Goal: Task Accomplishment & Management: Manage account settings

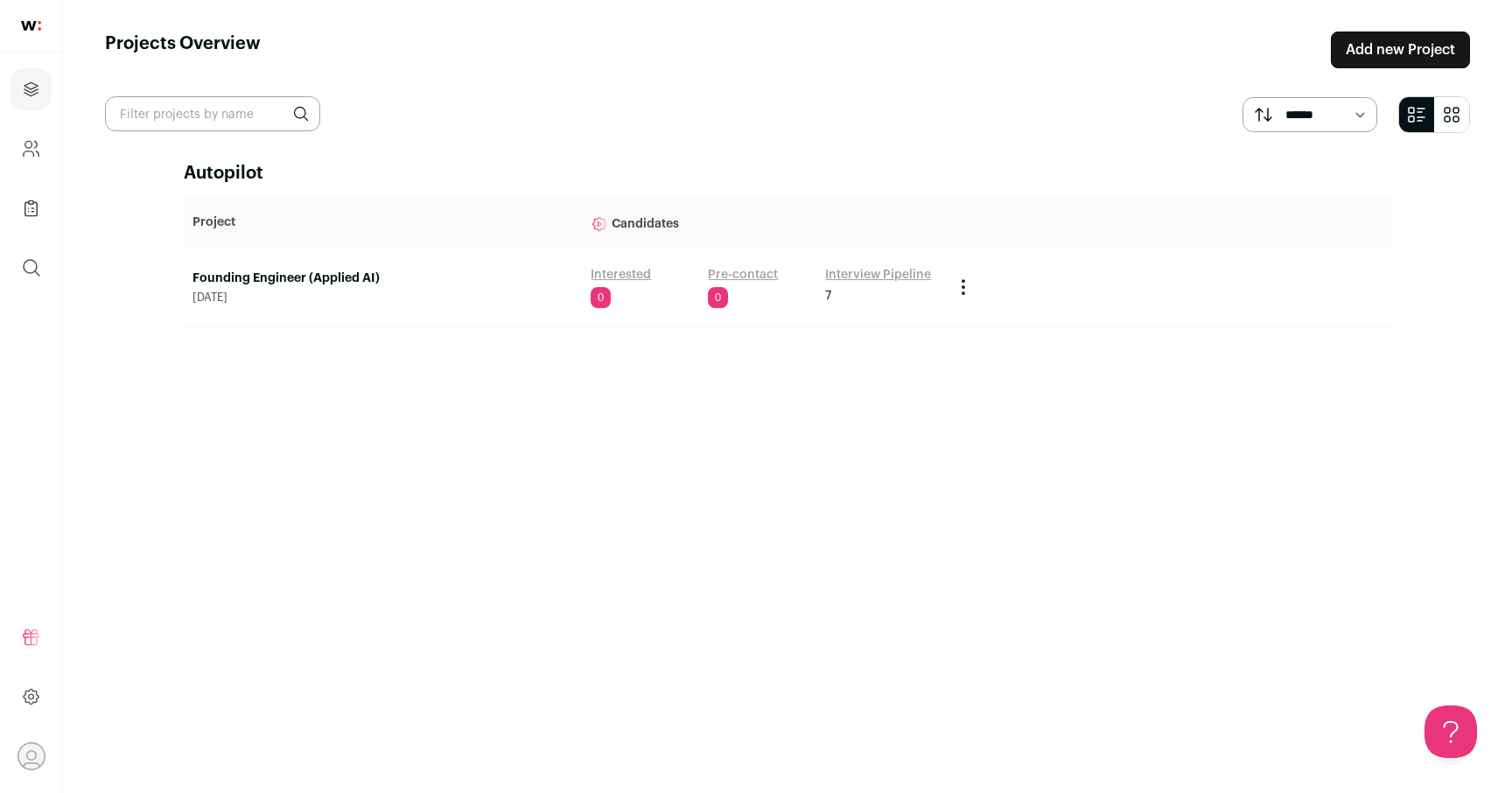
click at [282, 277] on link "Founding Engineer (Applied AI)" at bounding box center [383, 278] width 381 height 18
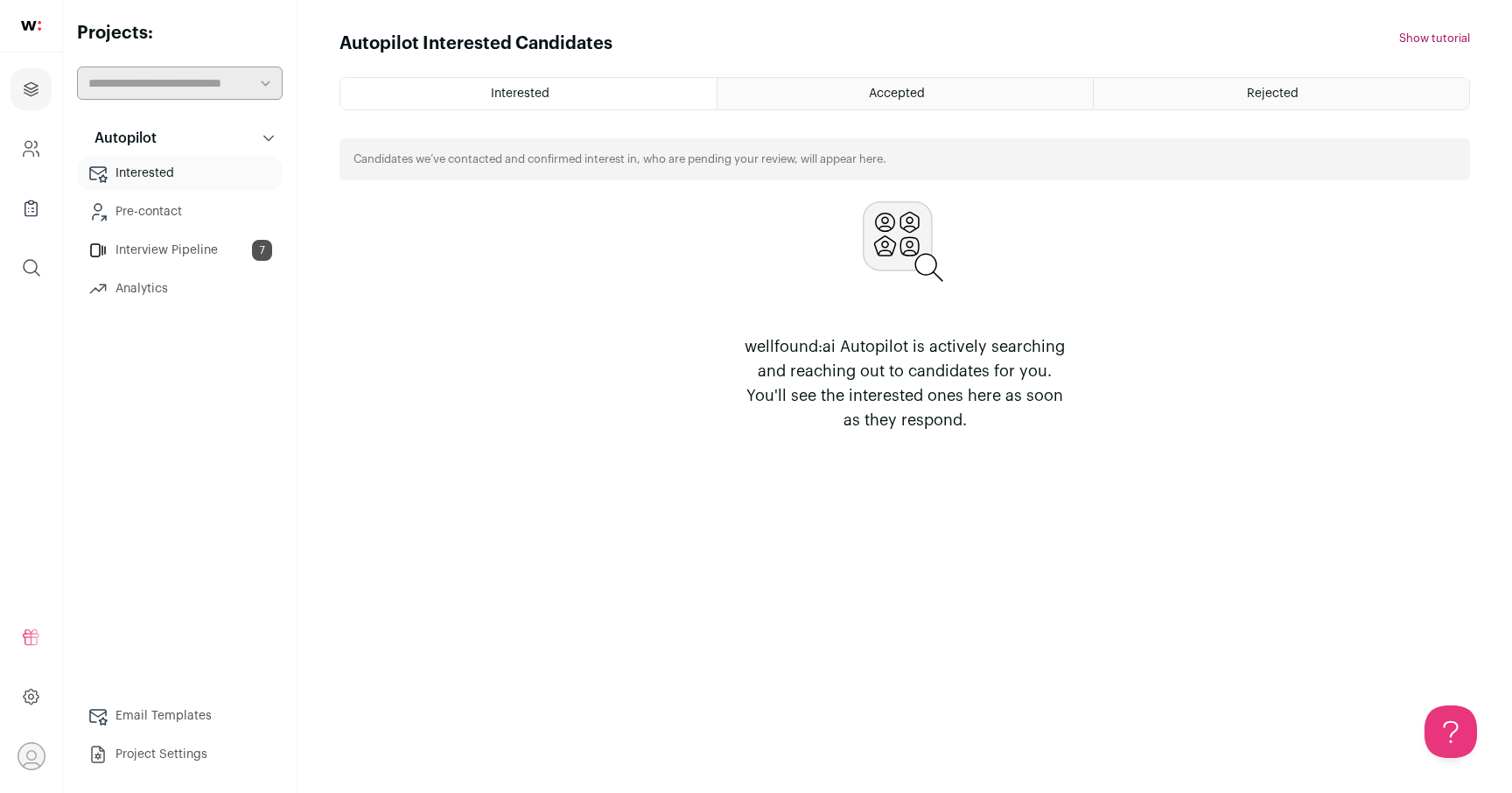
click at [159, 208] on link "Pre-contact" at bounding box center [179, 212] width 206 height 35
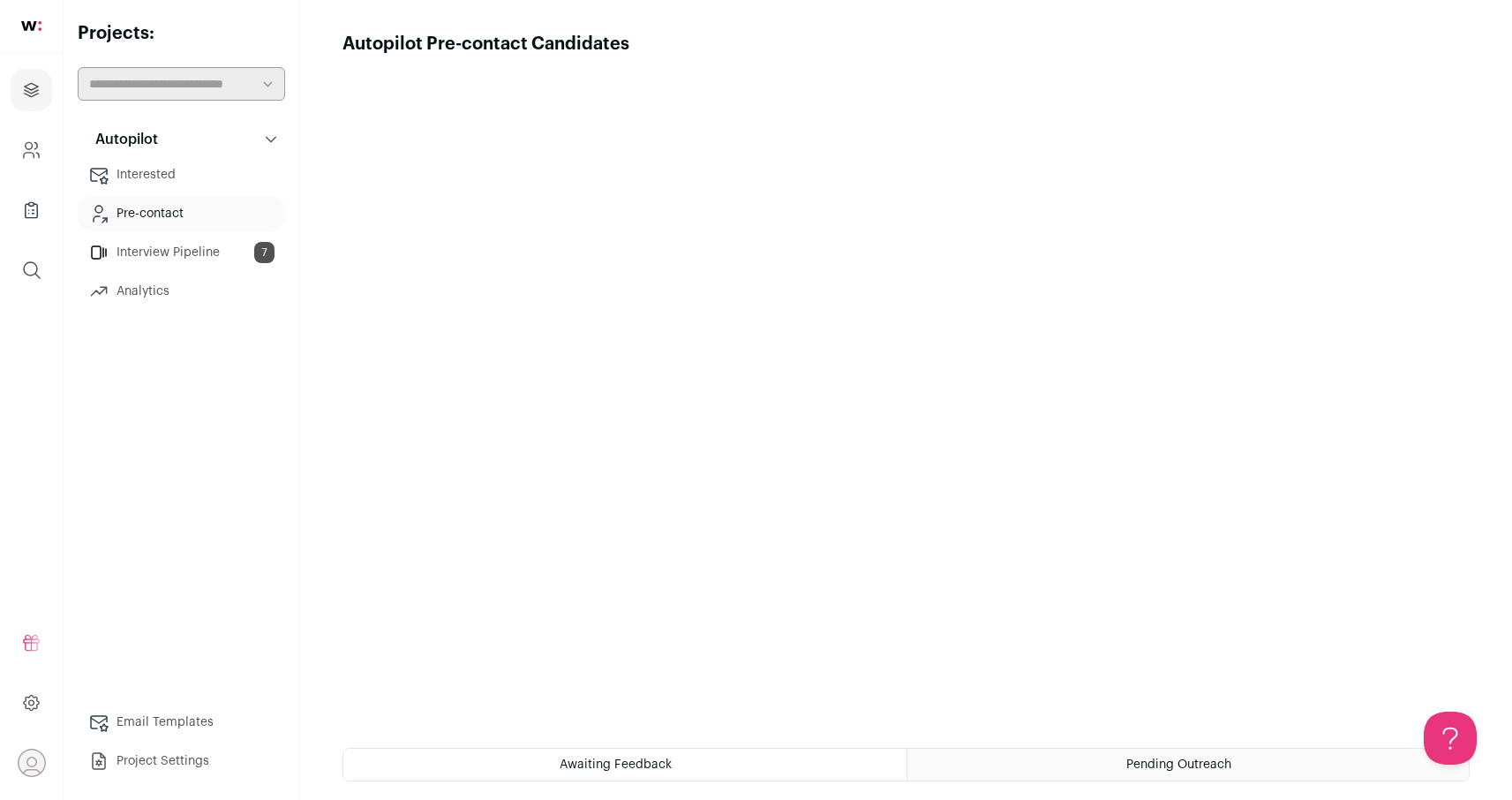
click at [191, 165] on link "Interested" at bounding box center [181, 175] width 208 height 36
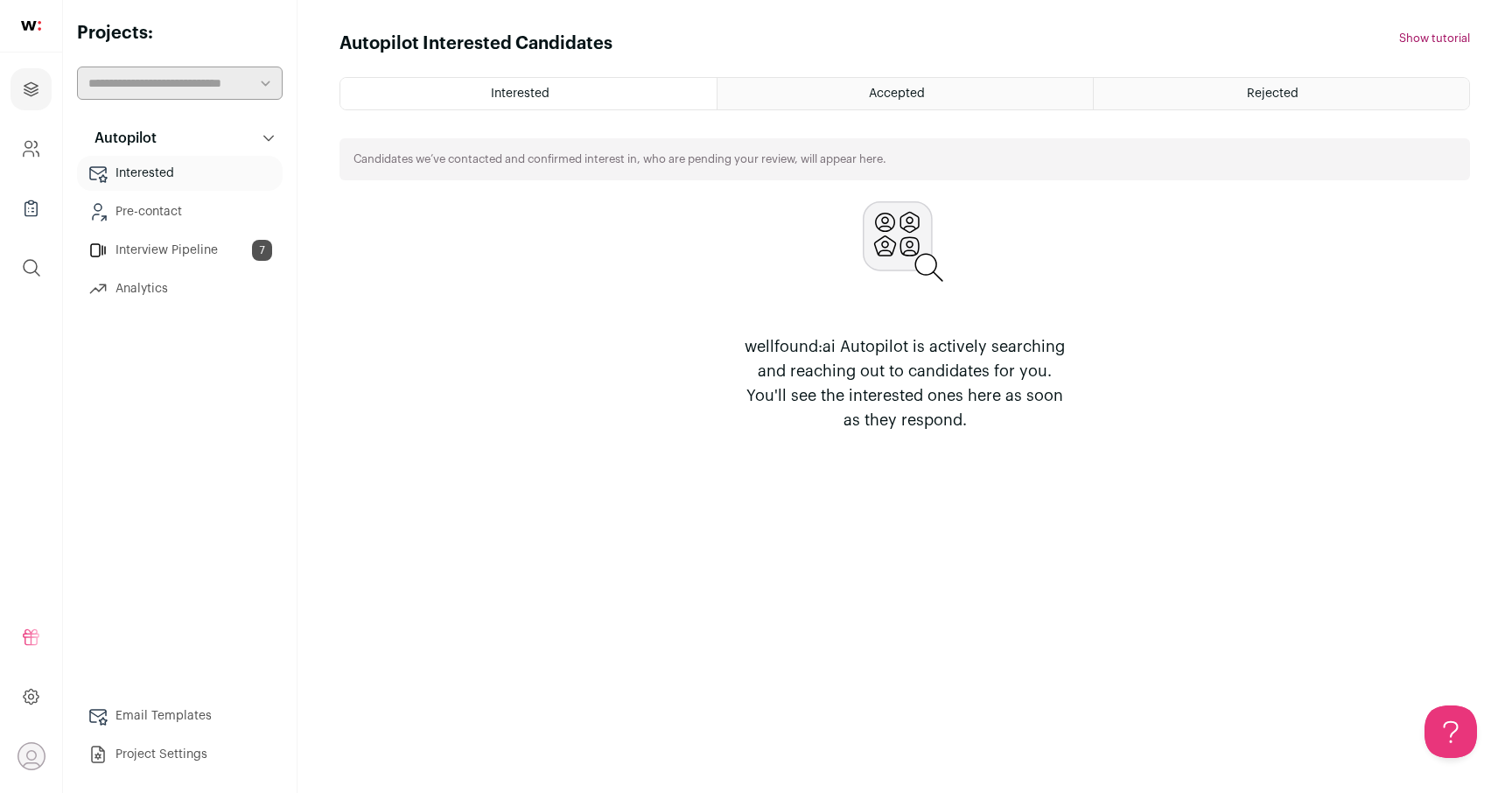
click at [914, 80] on div "Accepted" at bounding box center [905, 94] width 376 height 32
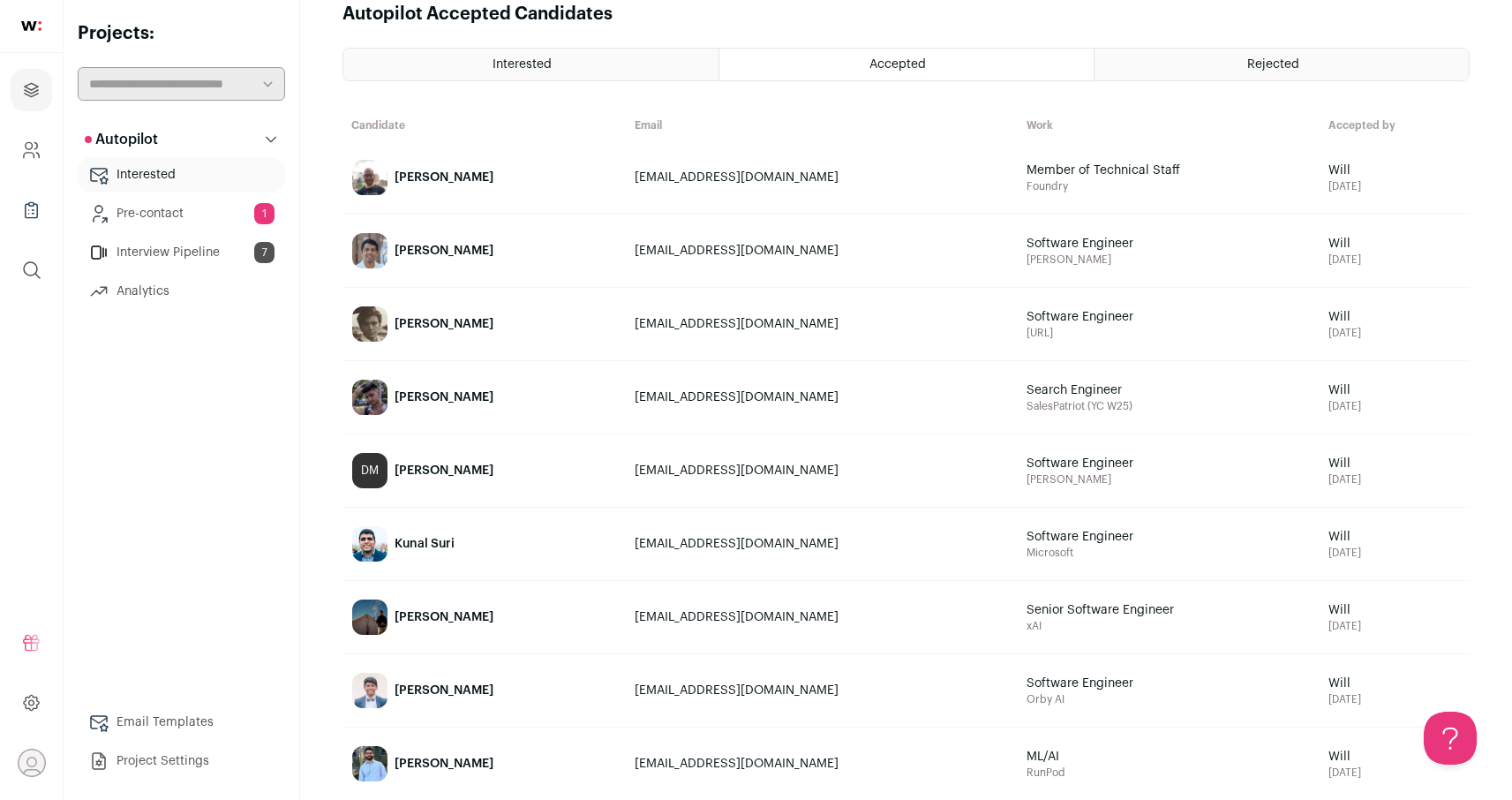
scroll to position [14, 0]
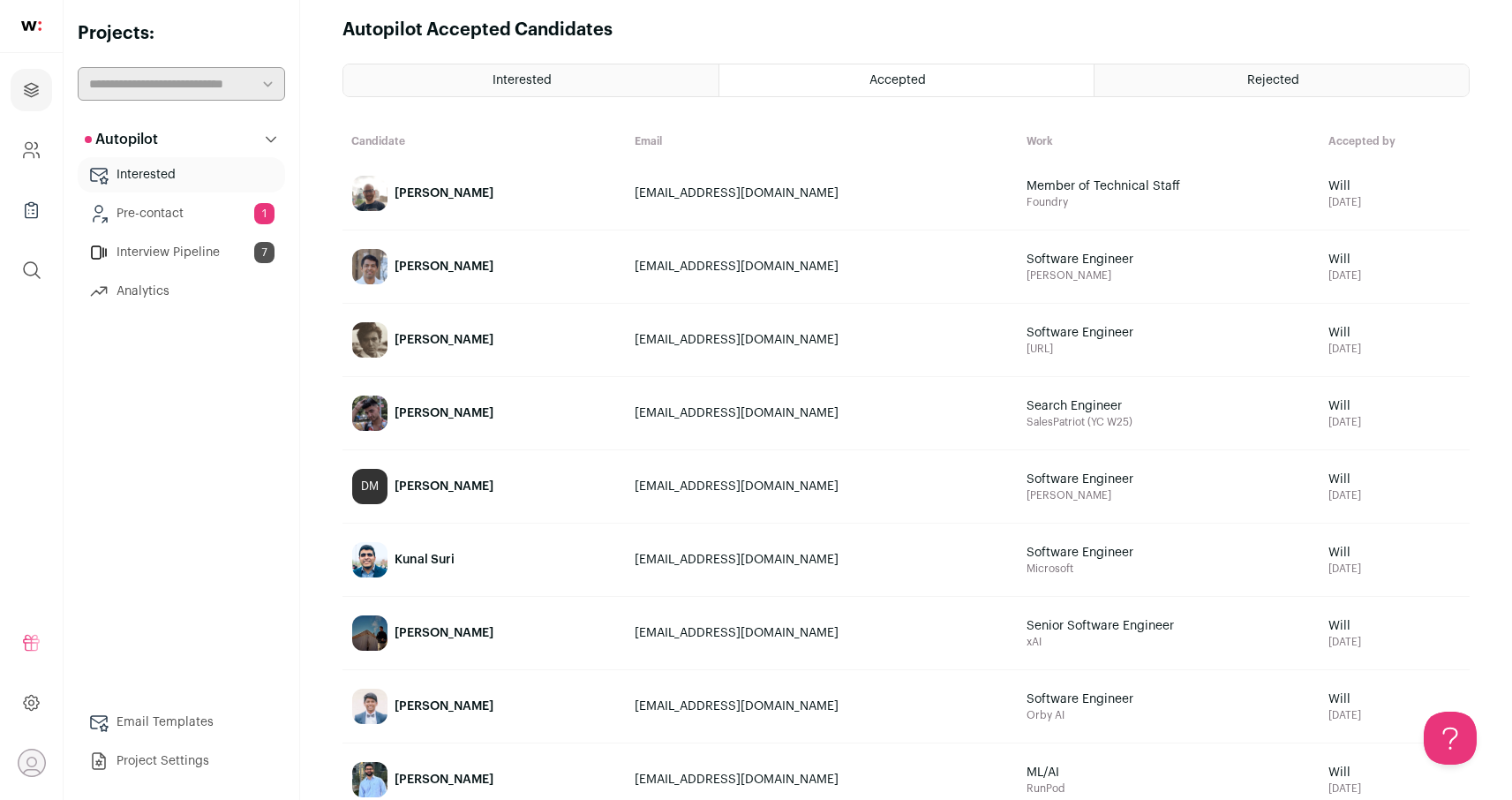
click at [428, 188] on div "[PERSON_NAME]" at bounding box center [443, 194] width 99 height 18
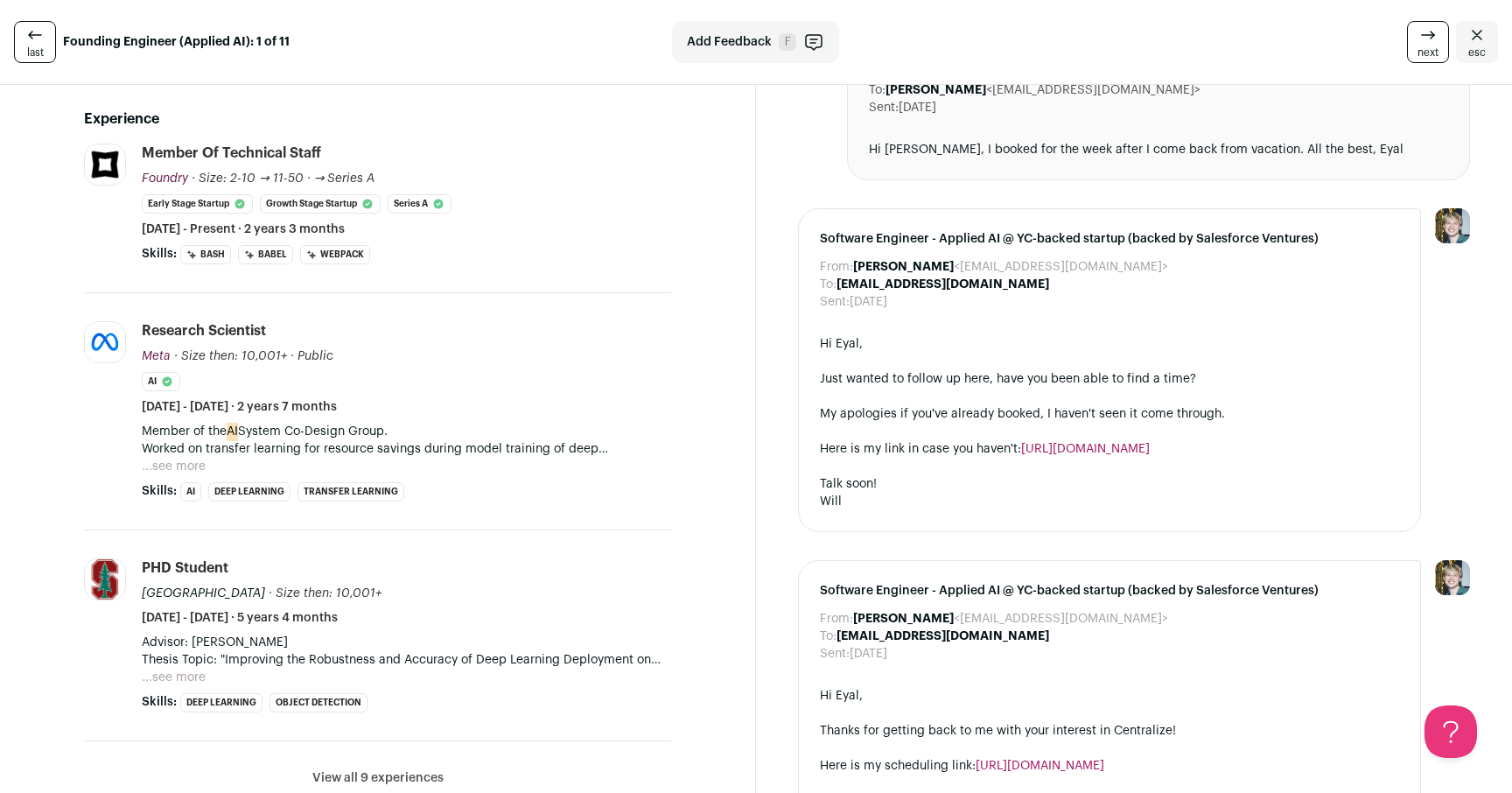
scroll to position [406, 0]
